Goal: Task Accomplishment & Management: Use online tool/utility

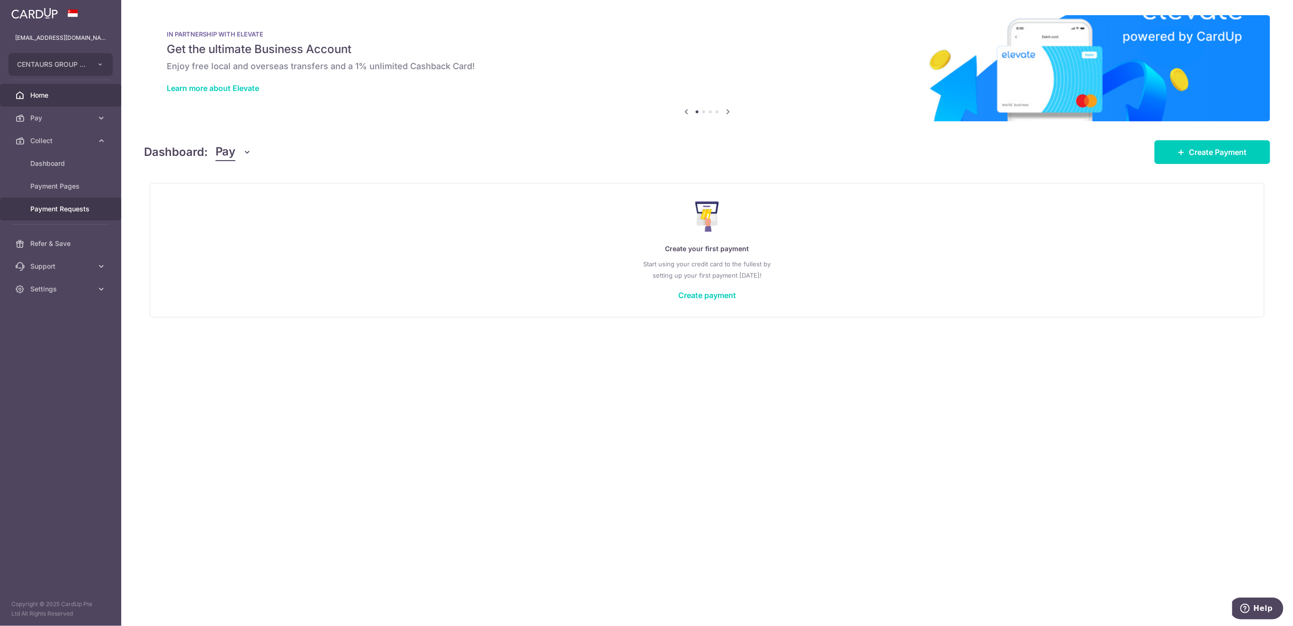
click at [81, 212] on span "Payment Requests" at bounding box center [61, 208] width 63 height 9
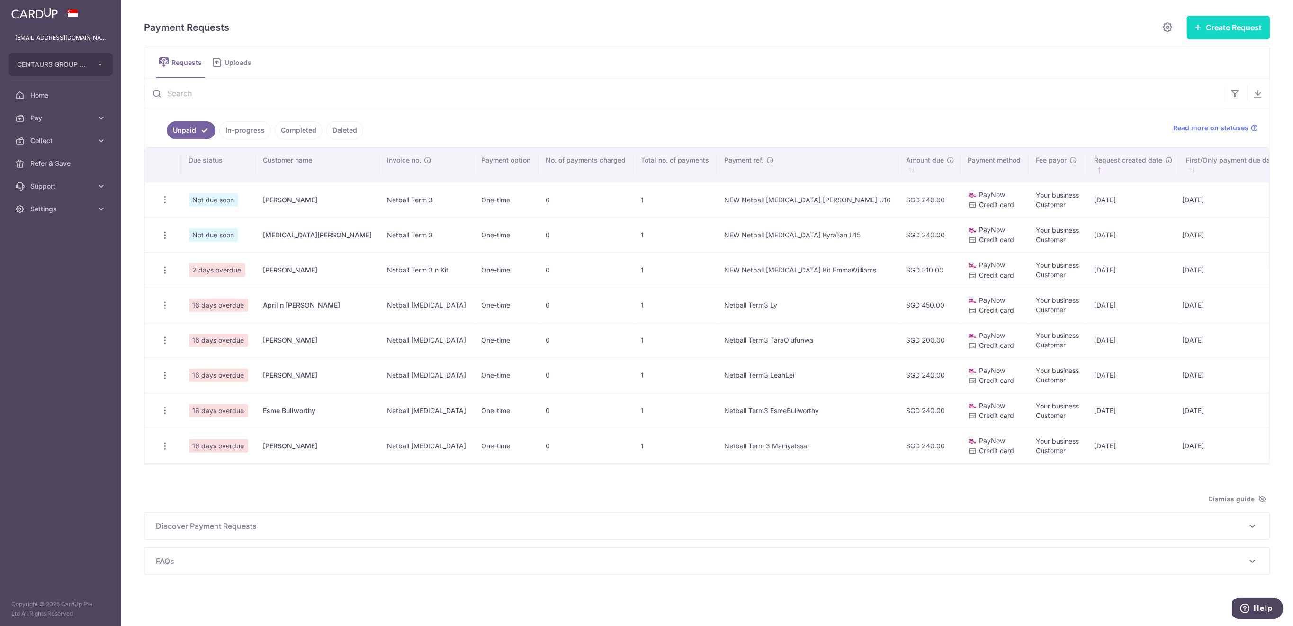
click at [1218, 29] on button "Create Request" at bounding box center [1228, 28] width 83 height 24
click at [1202, 78] on span "Multiple Requests" at bounding box center [1214, 79] width 98 height 11
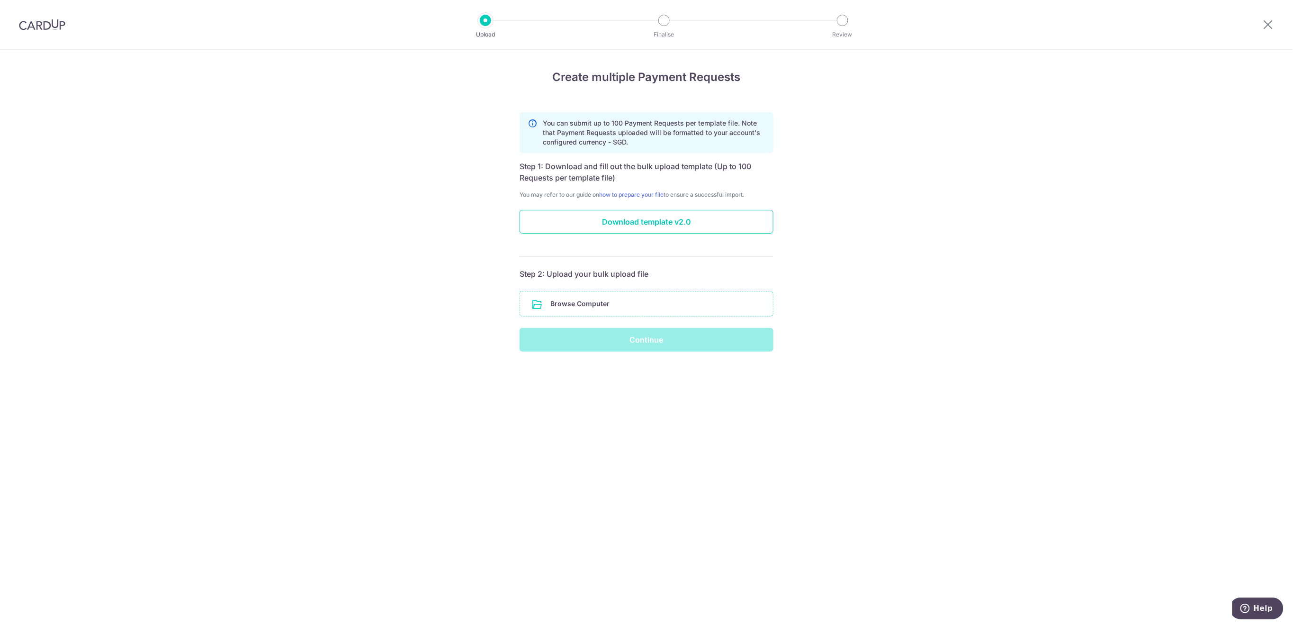
click at [603, 306] on input "file" at bounding box center [646, 303] width 253 height 25
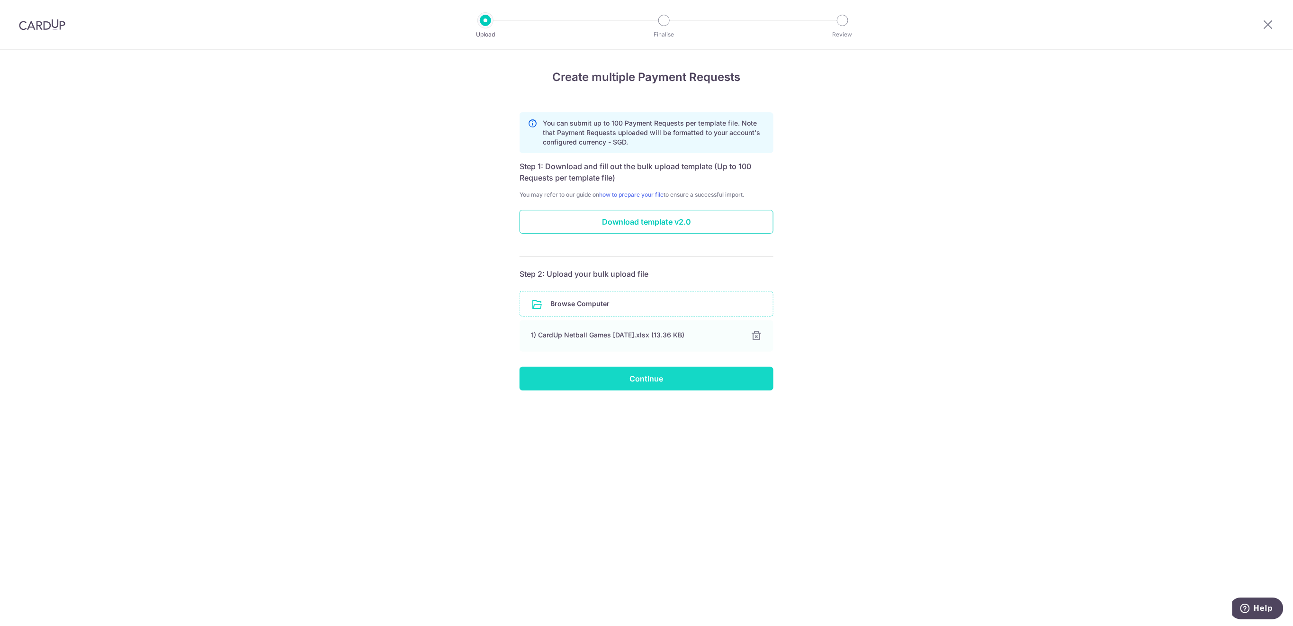
click at [685, 384] on input "Continue" at bounding box center [647, 379] width 254 height 24
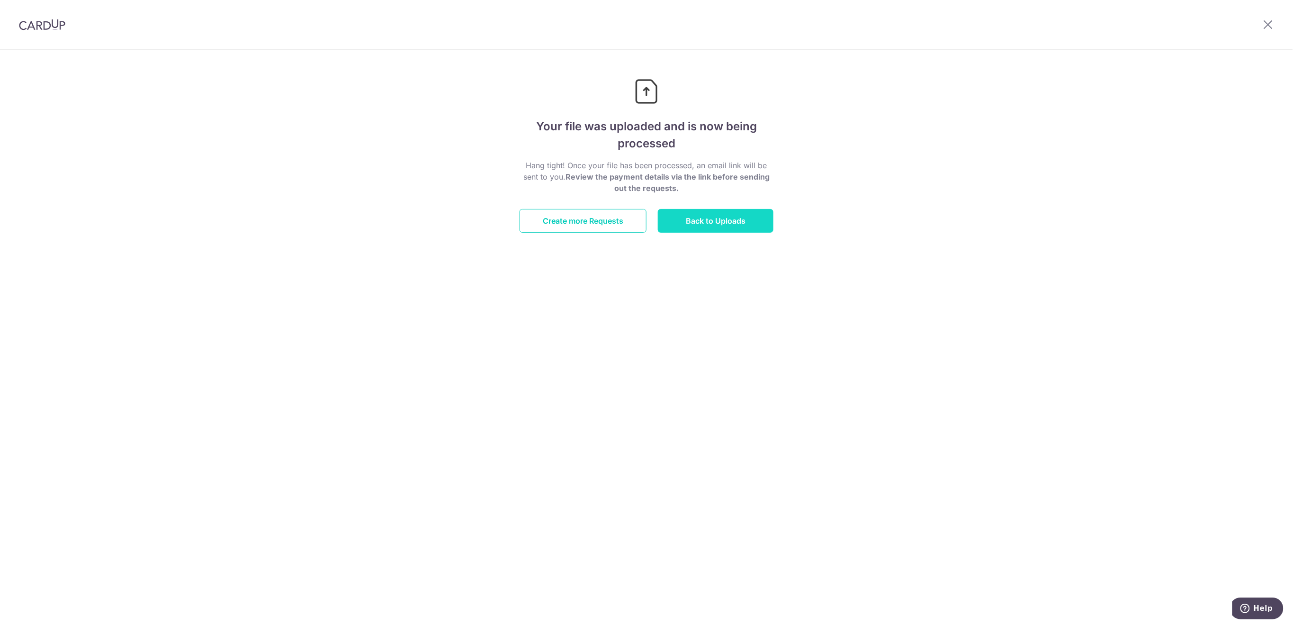
click at [706, 226] on link "Back to Uploads" at bounding box center [716, 221] width 116 height 24
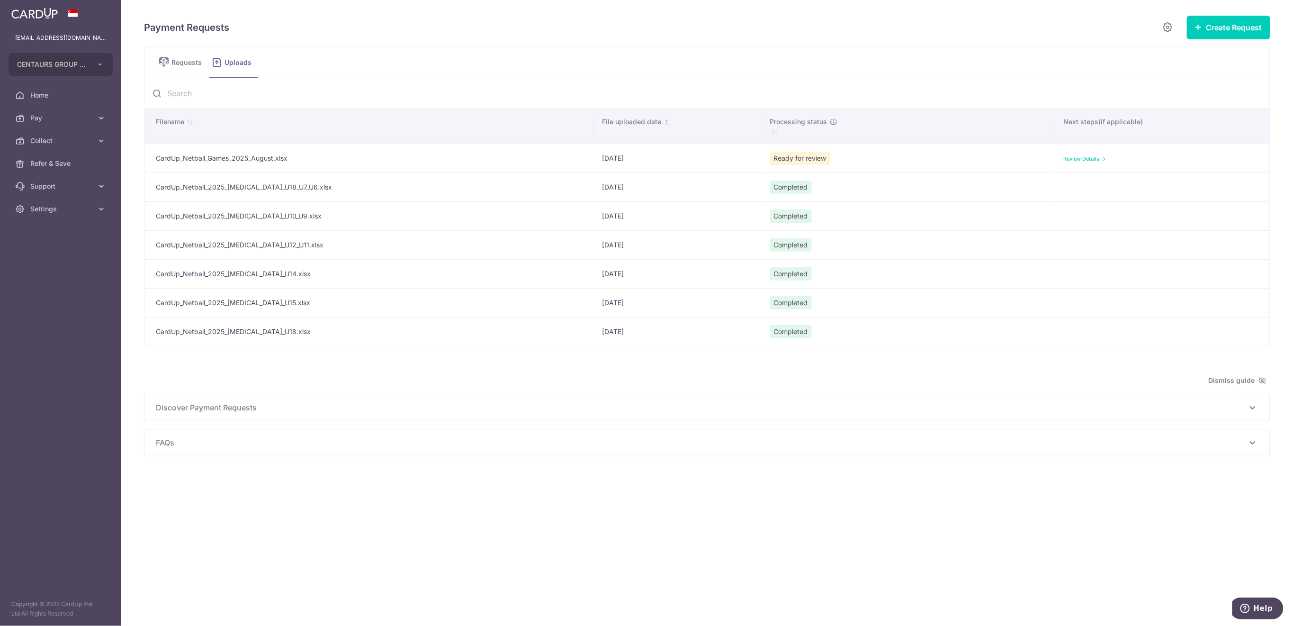
click at [1090, 158] on link "Review Details ->" at bounding box center [1085, 158] width 43 height 7
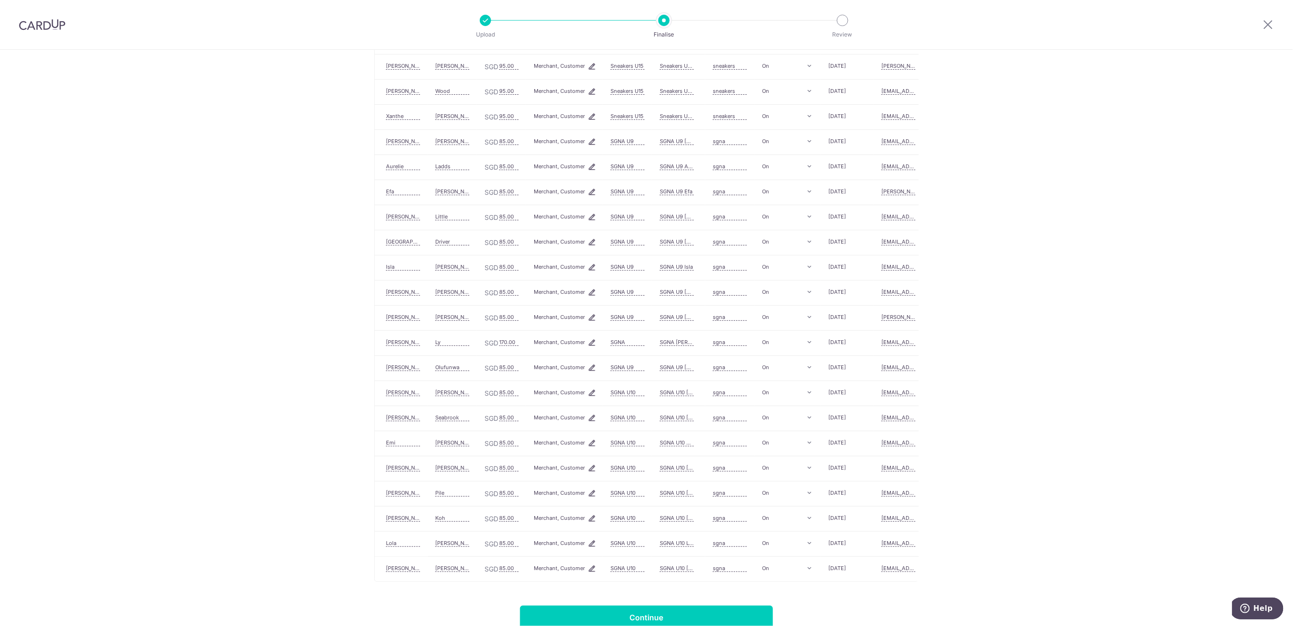
scroll to position [1016, 0]
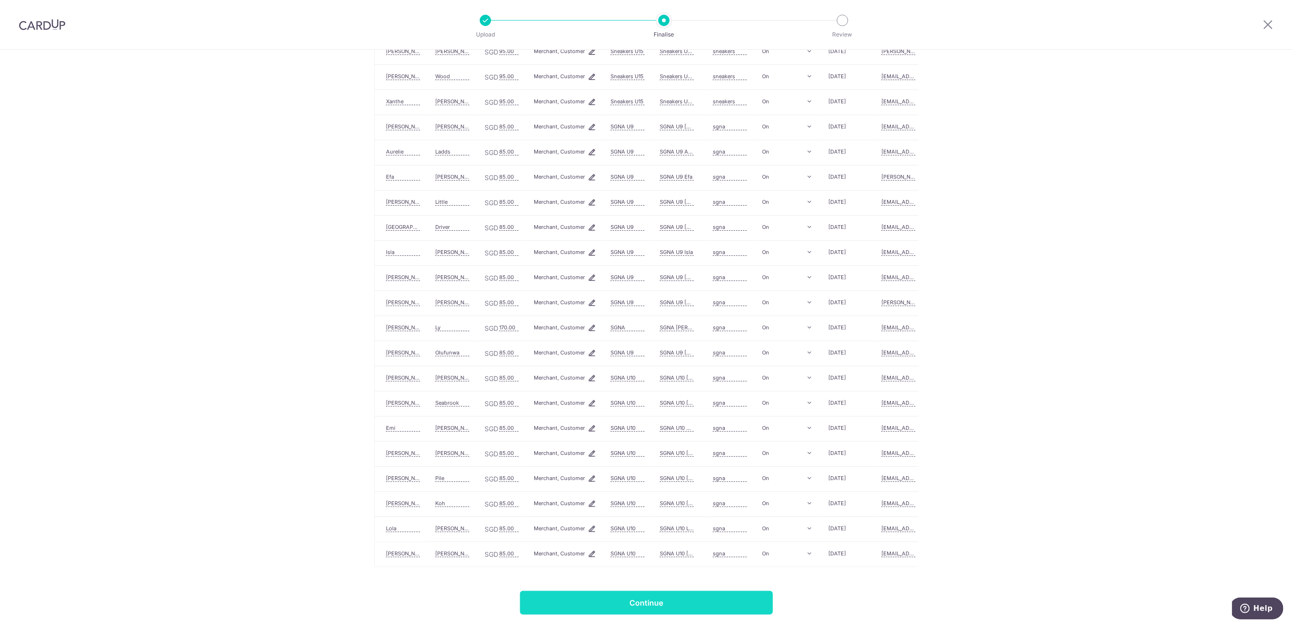
click at [740, 600] on input "Continue" at bounding box center [646, 603] width 253 height 24
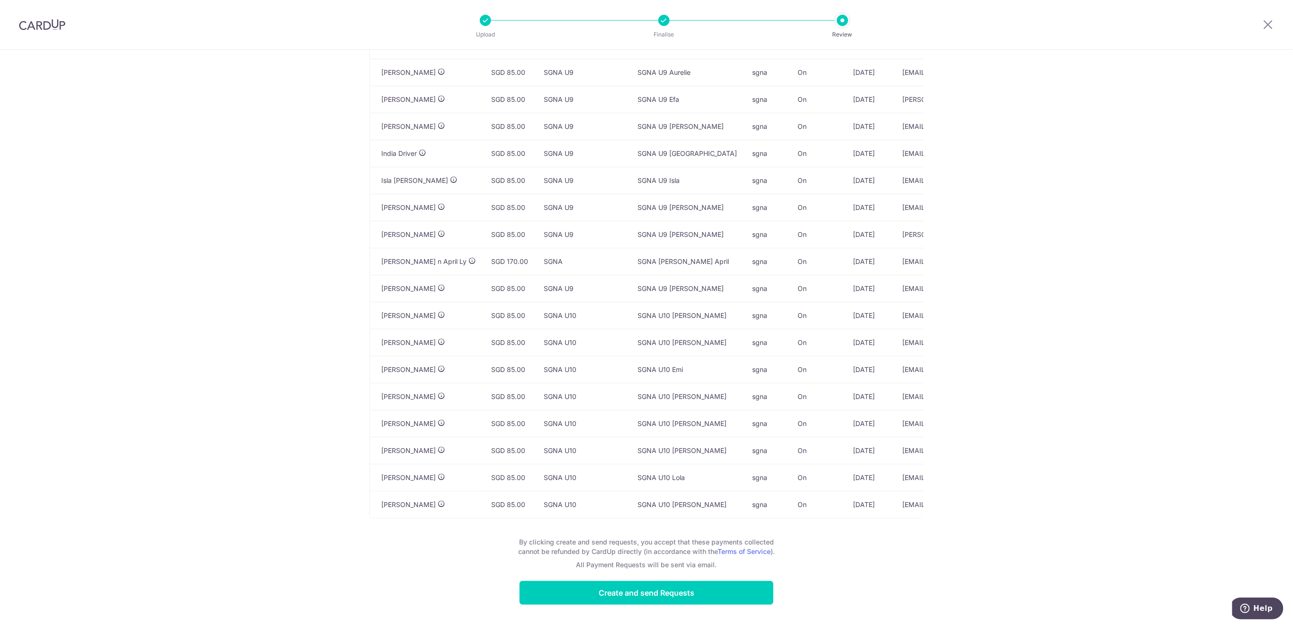
scroll to position [49, 0]
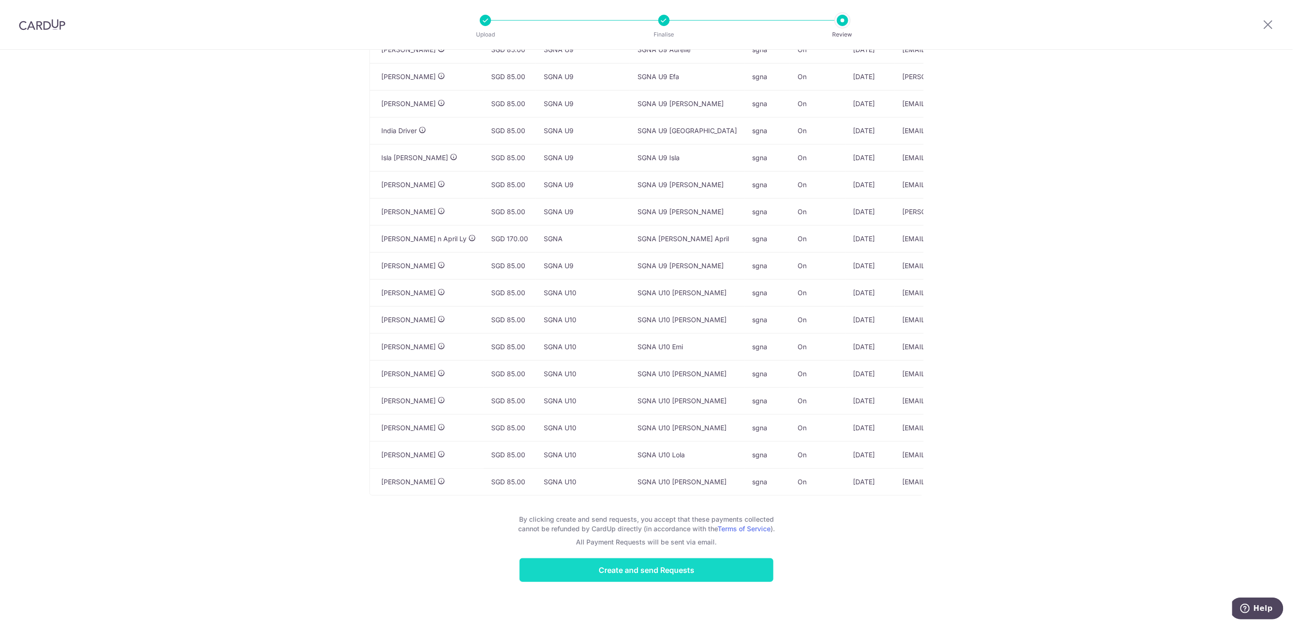
click at [715, 574] on input "Create and send Requests" at bounding box center [647, 570] width 254 height 24
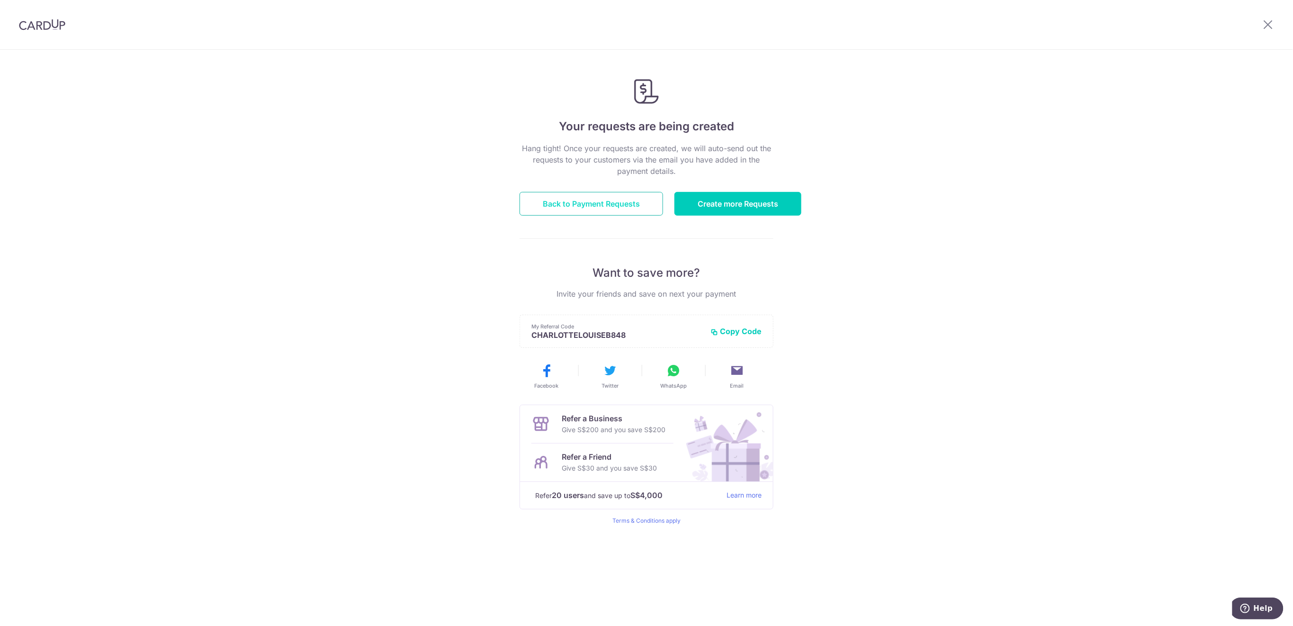
click at [620, 201] on link "Back to Payment Requests" at bounding box center [592, 204] width 144 height 24
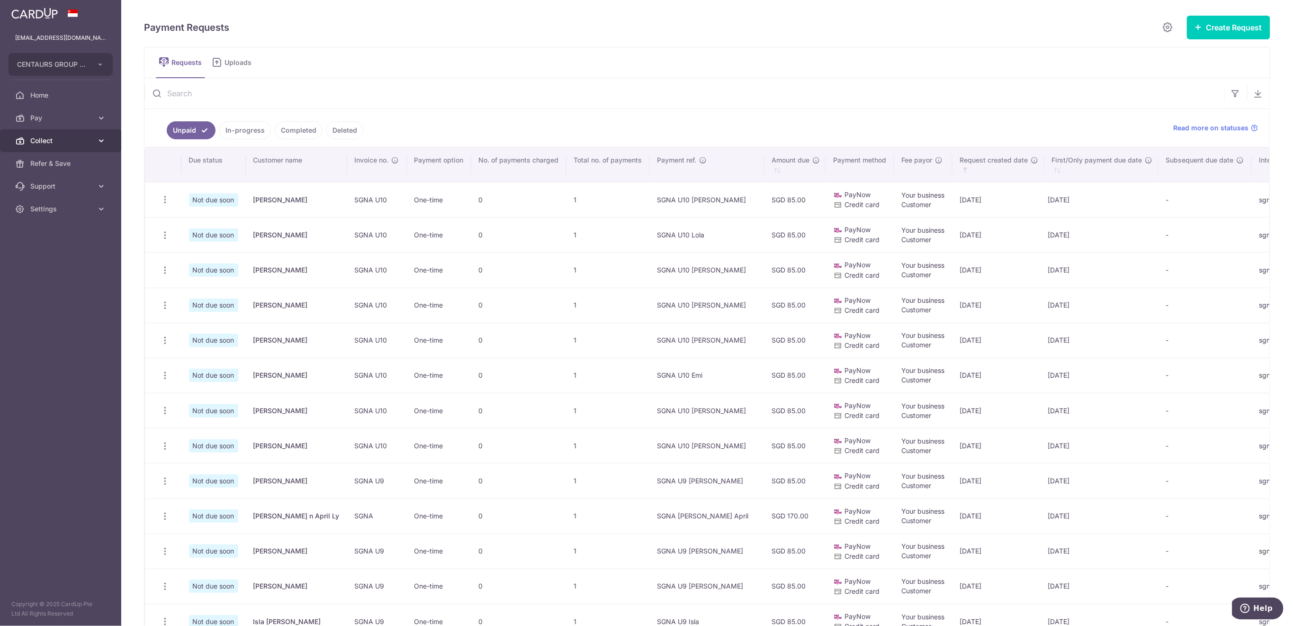
click at [54, 141] on span "Collect" at bounding box center [61, 140] width 63 height 9
click at [55, 167] on span "Dashboard" at bounding box center [61, 163] width 63 height 9
